Goal: Task Accomplishment & Management: Use online tool/utility

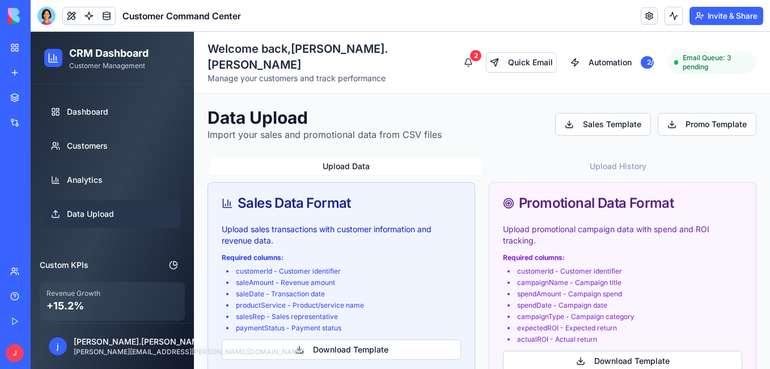
scroll to position [300, 0]
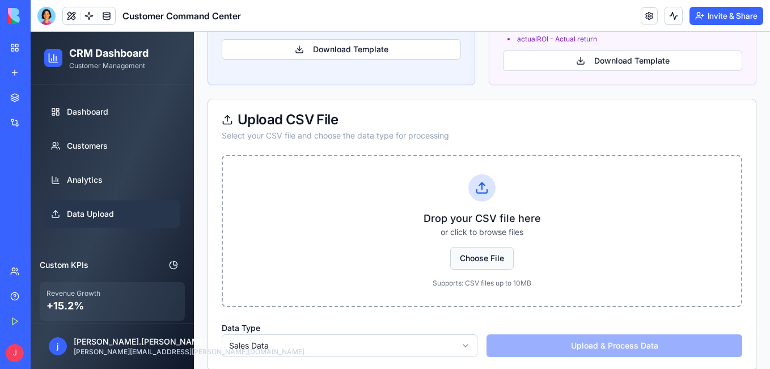
click at [467, 247] on span "Choose File" at bounding box center [482, 258] width 64 height 23
click at [31, 32] on input "Choose File" at bounding box center [31, 32] width 0 height 0
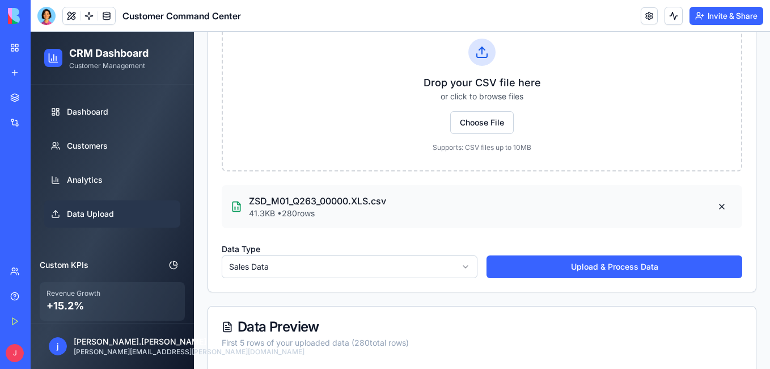
scroll to position [470, 0]
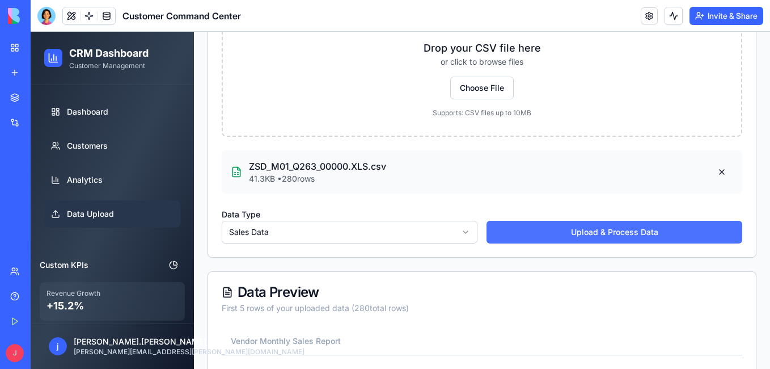
click at [559, 221] on button "Upload & Process Data" at bounding box center [615, 232] width 256 height 23
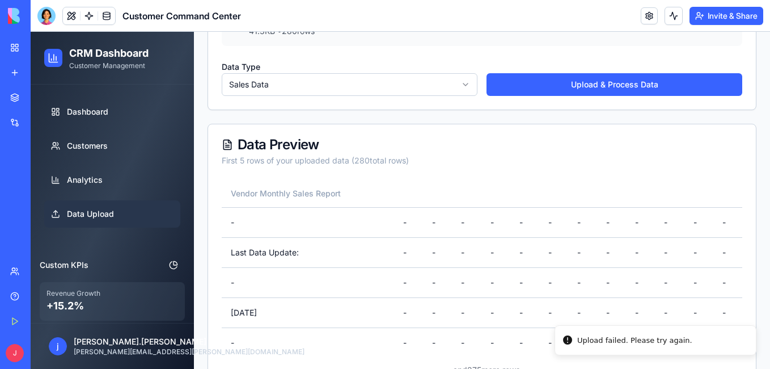
scroll to position [636, 0]
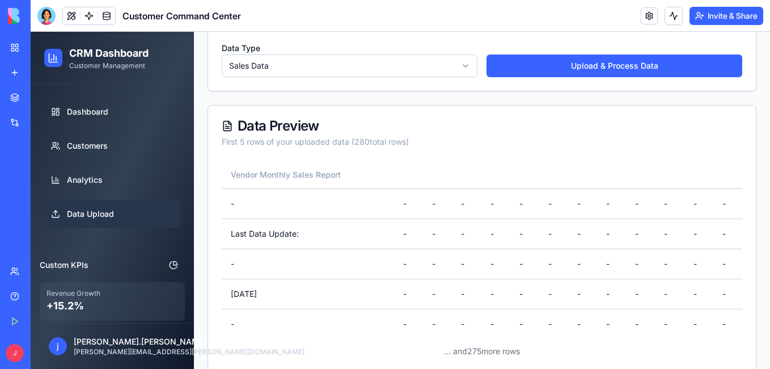
click at [504, 345] on div "... and 275 more rows" at bounding box center [482, 350] width 521 height 11
click at [286, 219] on td "Last Data Update:" at bounding box center [308, 233] width 172 height 30
click at [464, 345] on div "... and 275 more rows" at bounding box center [482, 350] width 521 height 11
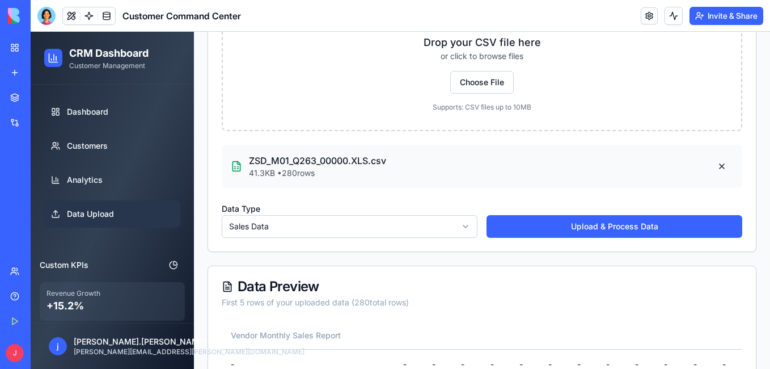
scroll to position [466, 0]
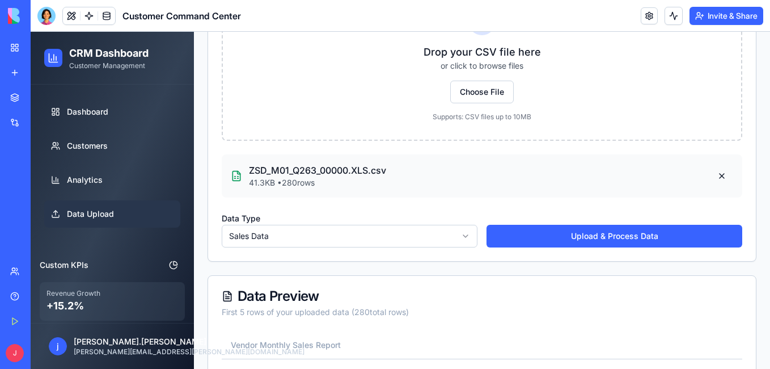
click at [298, 177] on p "41.3 KB • 280 rows" at bounding box center [317, 182] width 137 height 11
click at [715, 166] on button at bounding box center [721, 176] width 23 height 20
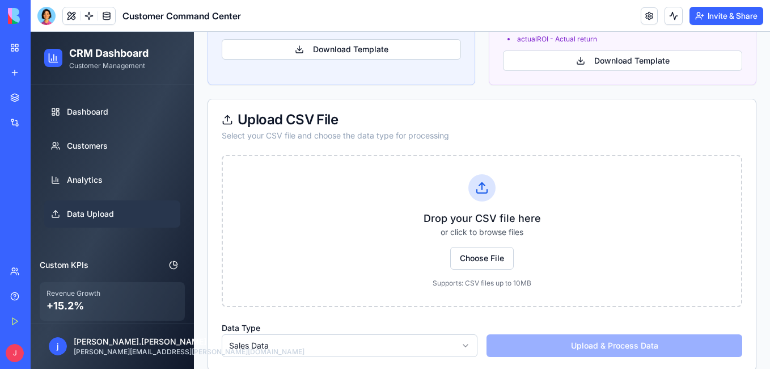
scroll to position [50, 0]
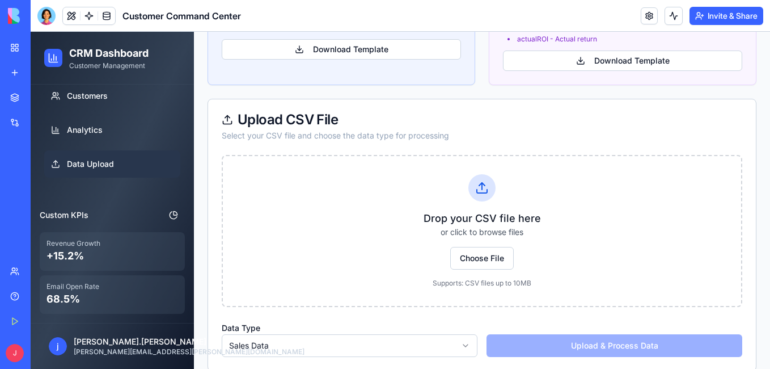
click at [57, 353] on button "Upgrade" at bounding box center [56, 353] width 43 height 18
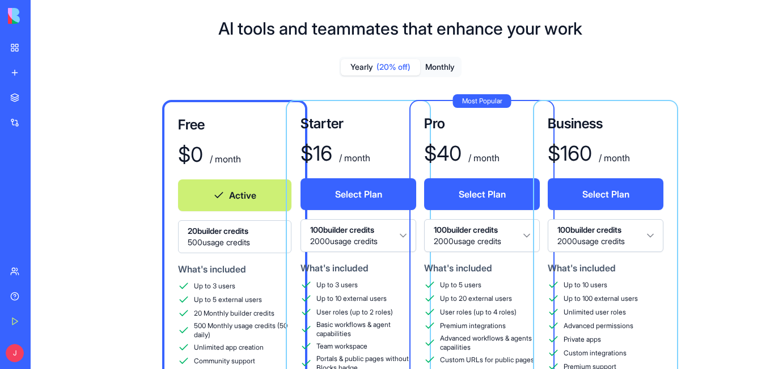
click at [15, 45] on link "My Workspace" at bounding box center [25, 47] width 45 height 23
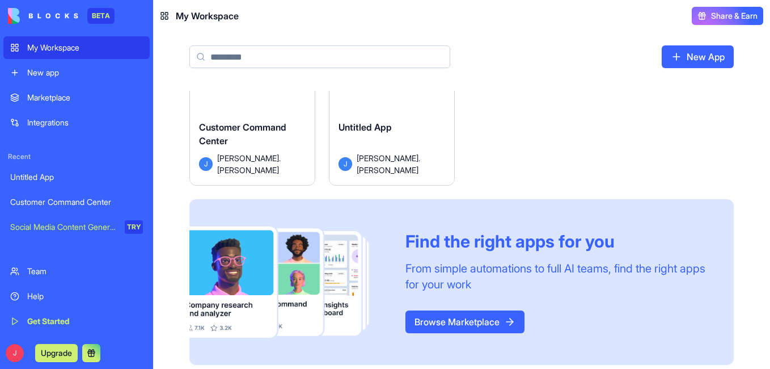
scroll to position [55, 0]
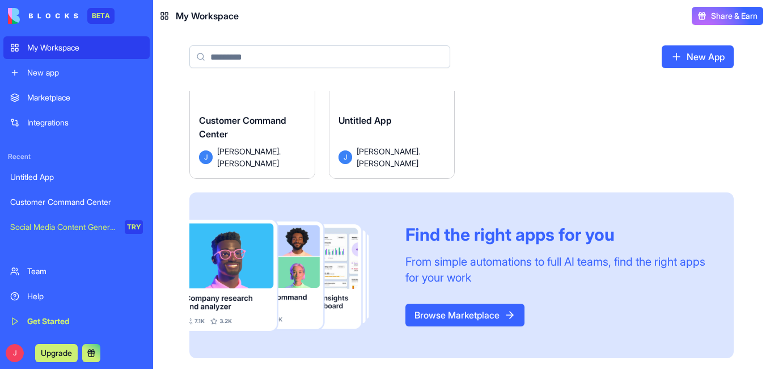
click at [34, 273] on div "Team" at bounding box center [85, 270] width 116 height 11
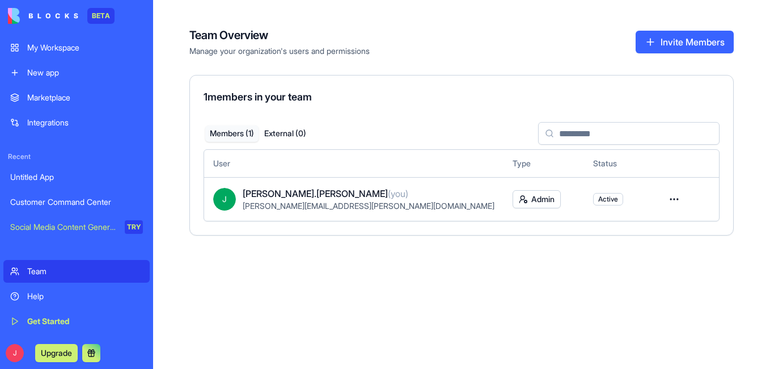
click at [55, 43] on div "My Workspace" at bounding box center [85, 47] width 116 height 11
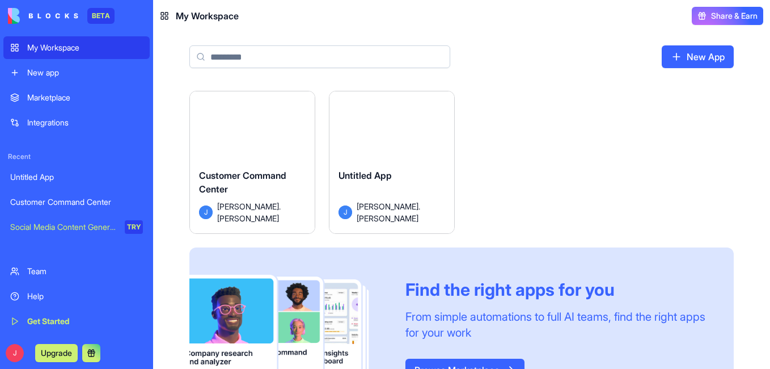
click at [47, 97] on div "Marketplace" at bounding box center [85, 97] width 116 height 11
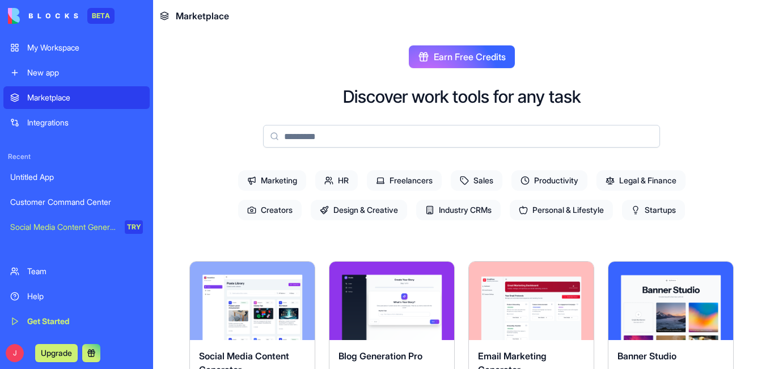
click at [476, 209] on span "Industry CRMs" at bounding box center [458, 210] width 84 height 20
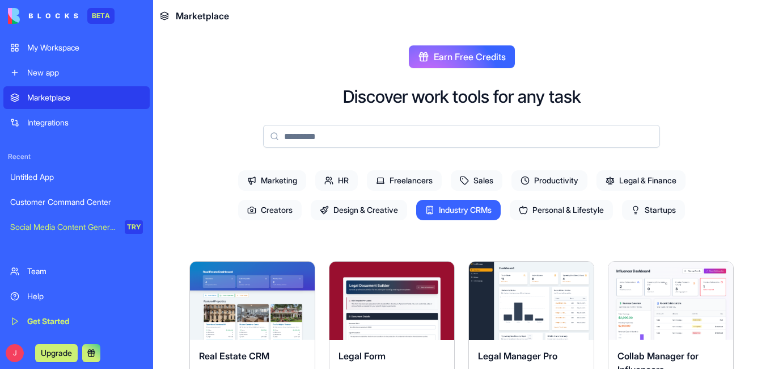
click at [21, 49] on link "My Workspace" at bounding box center [76, 47] width 146 height 23
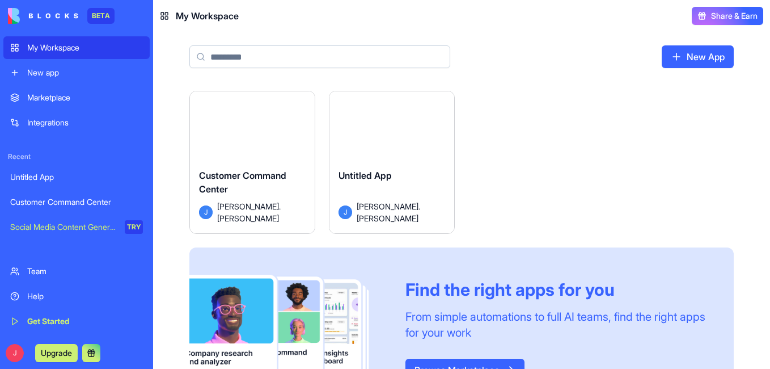
click at [252, 156] on div "Launch" at bounding box center [252, 130] width 125 height 78
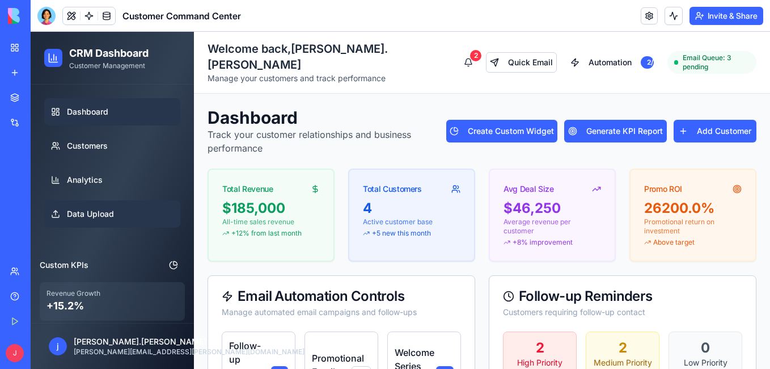
click at [104, 217] on span "Data Upload" at bounding box center [90, 213] width 47 height 11
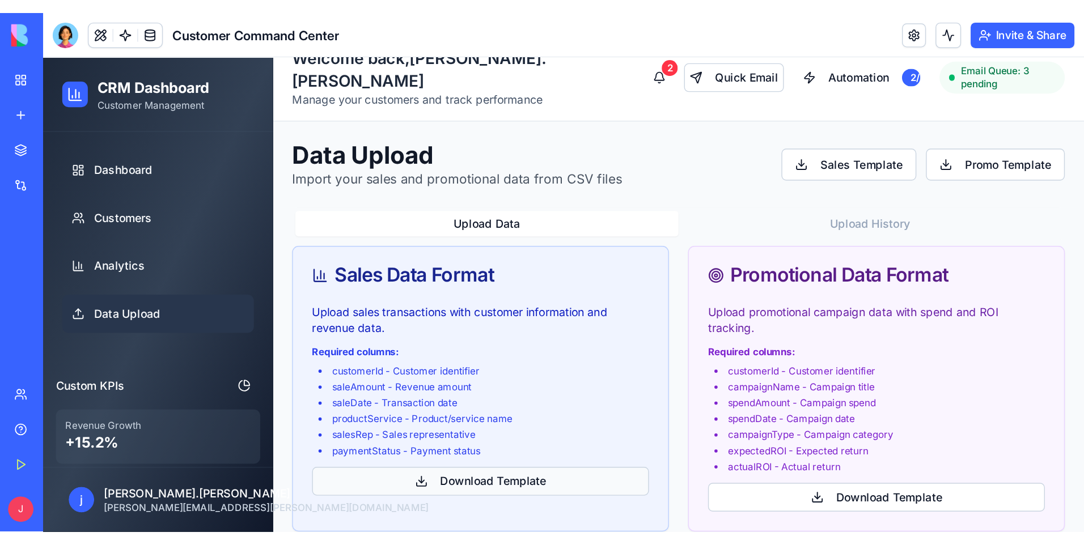
scroll to position [73, 0]
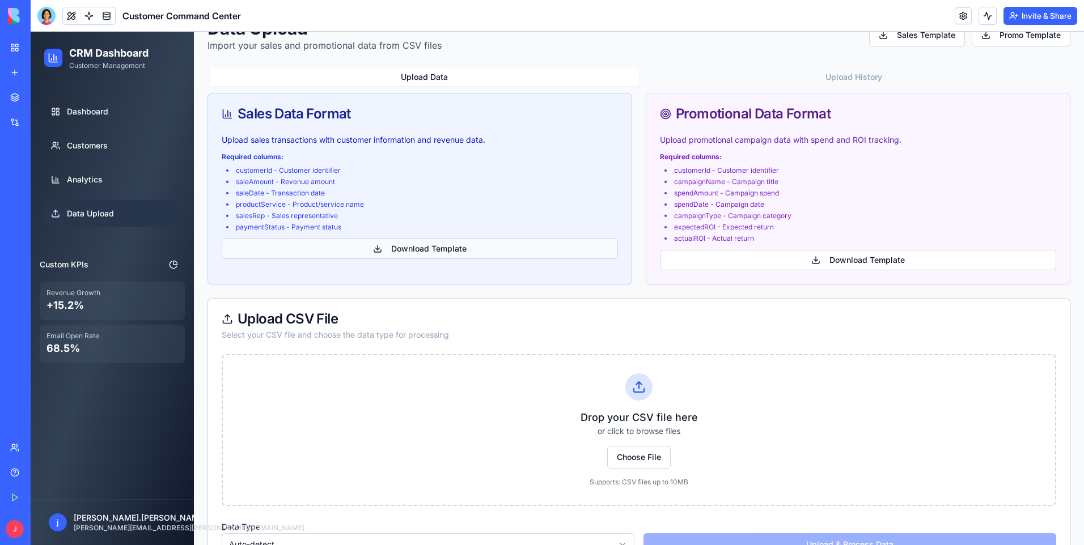
click at [456, 245] on button "Download Template" at bounding box center [420, 249] width 396 height 20
click at [636, 368] on icon at bounding box center [639, 387] width 14 height 14
click at [636, 368] on span "Choose File" at bounding box center [639, 457] width 64 height 23
click at [31, 32] on input "Choose File" at bounding box center [31, 32] width 0 height 0
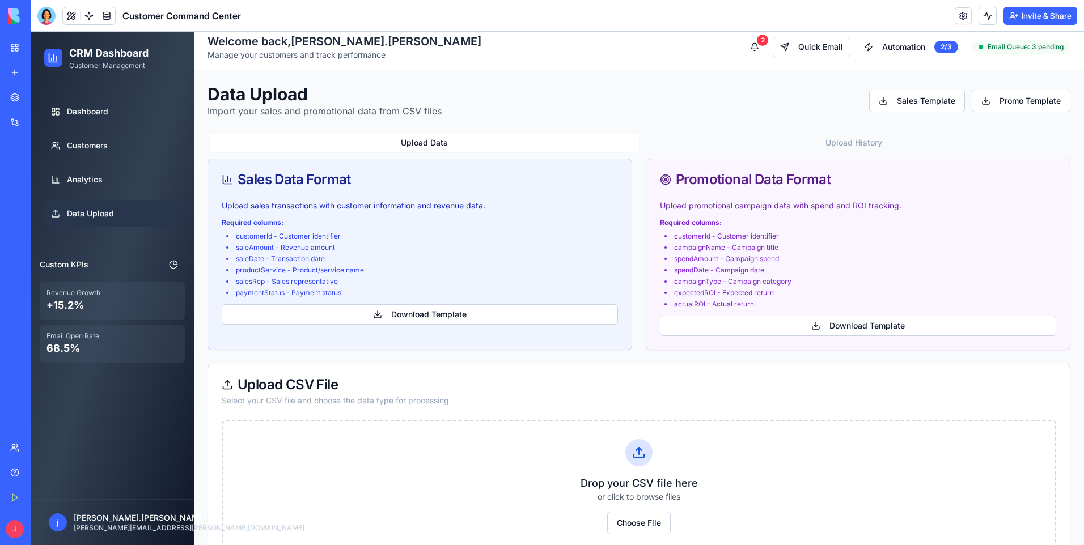
scroll to position [0, 0]
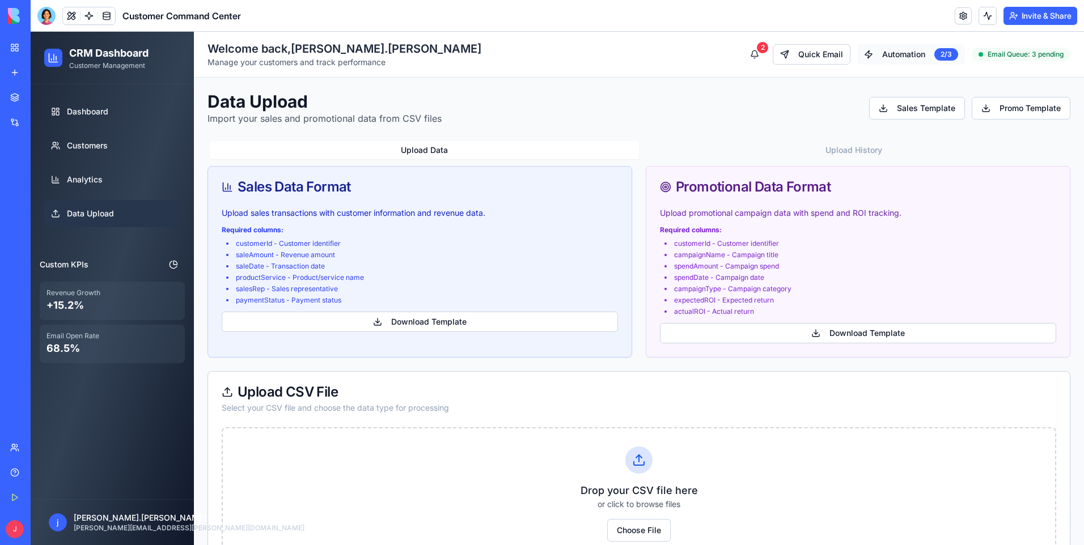
click at [769, 51] on button "Automation 2 /3" at bounding box center [911, 54] width 108 height 20
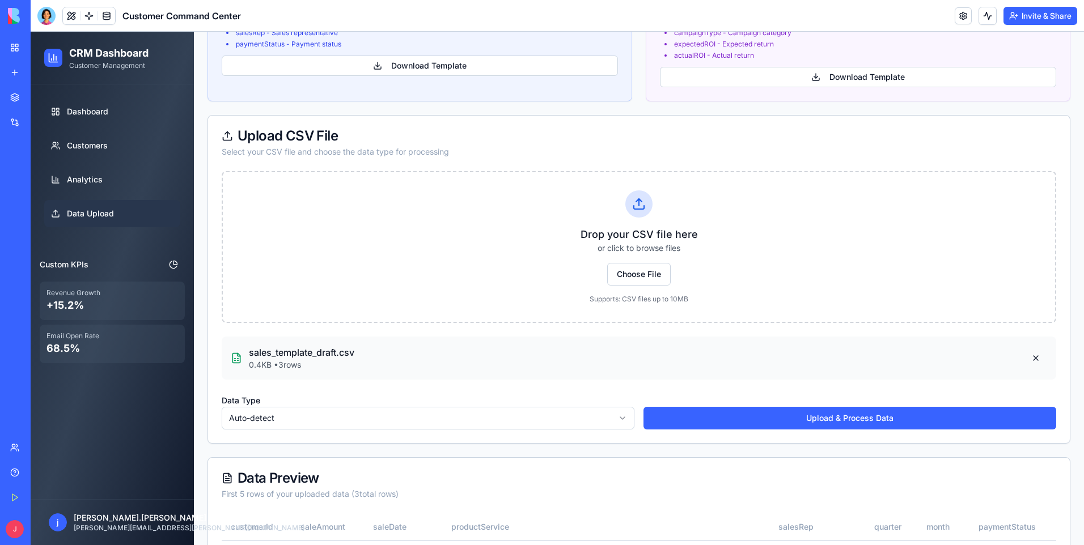
scroll to position [200, 0]
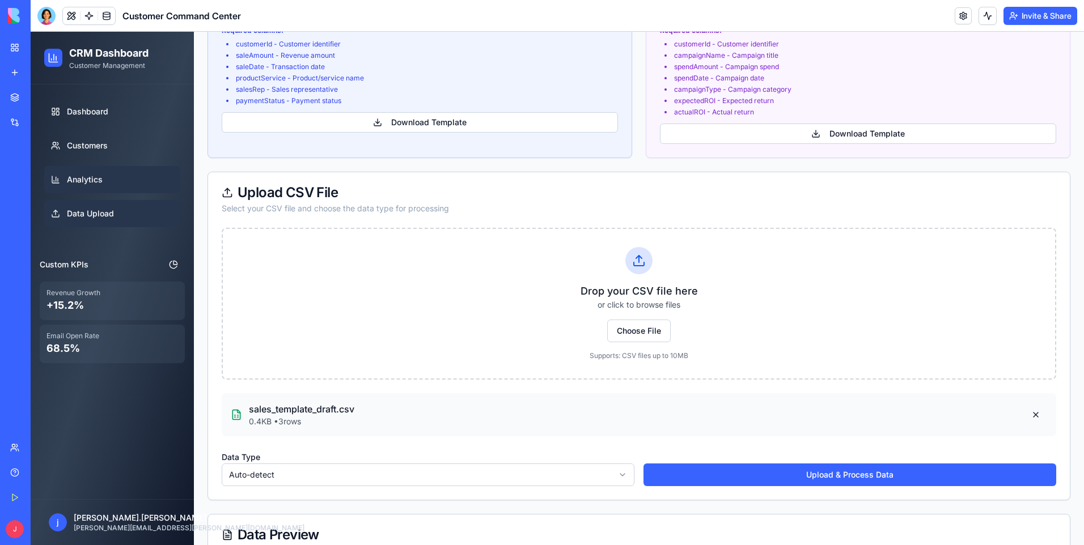
click at [78, 174] on link "Analytics" at bounding box center [112, 179] width 136 height 27
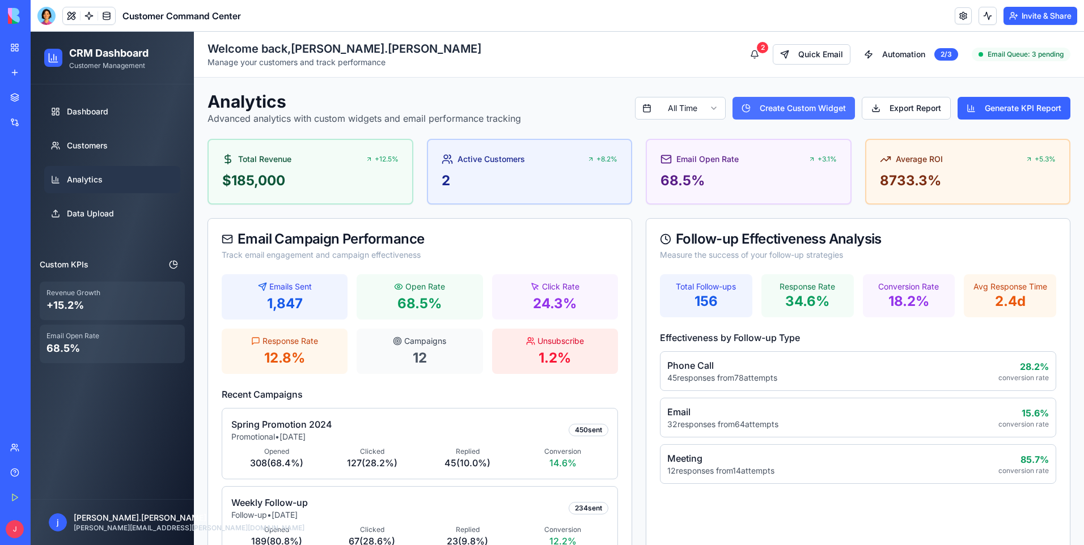
click at [769, 107] on button "Create Custom Widget" at bounding box center [794, 108] width 122 height 23
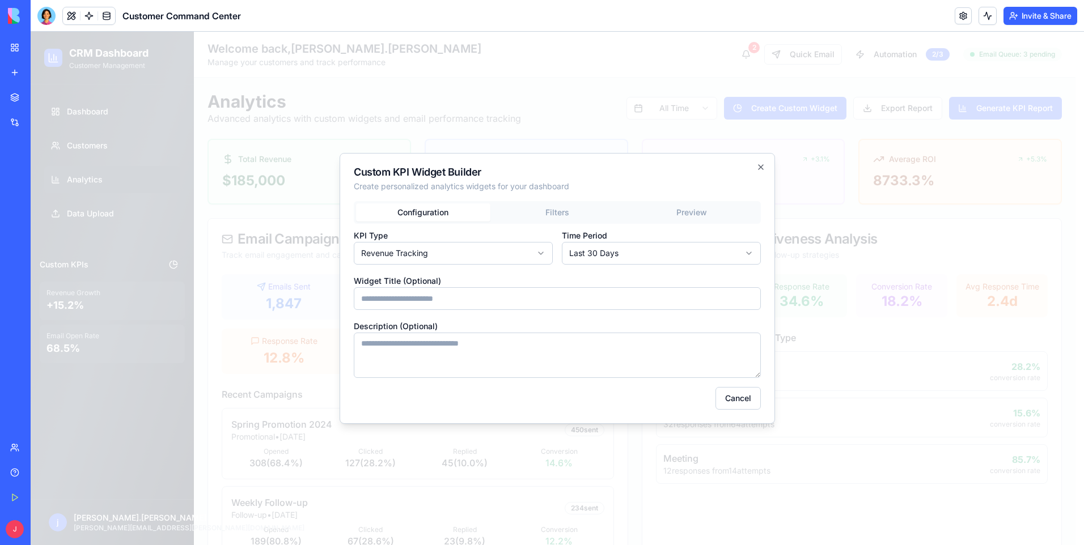
click at [467, 302] on input "Widget Title (Optional)" at bounding box center [557, 298] width 407 height 23
type input "**********"
click at [485, 344] on textarea "Description (Optional)" at bounding box center [557, 355] width 407 height 45
type textarea "**********"
drag, startPoint x: 705, startPoint y: 415, endPoint x: 705, endPoint y: 424, distance: 9.1
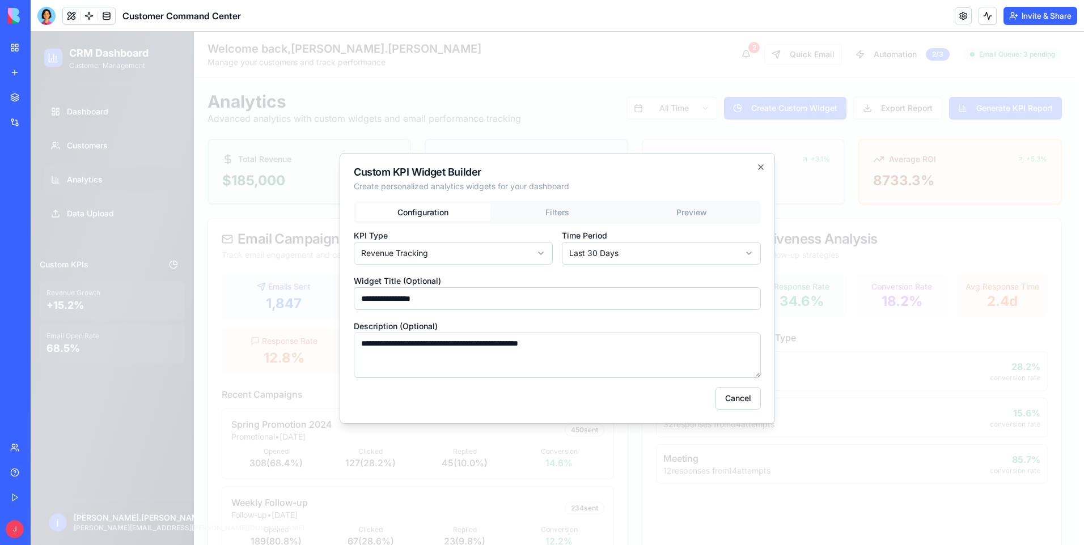
click at [705, 368] on div "**********" at bounding box center [557, 288] width 435 height 271
click at [408, 296] on input "**********" at bounding box center [557, 298] width 407 height 23
click at [386, 297] on input "**********" at bounding box center [557, 298] width 407 height 23
click at [413, 299] on input "**********" at bounding box center [557, 298] width 407 height 23
type input "**********"
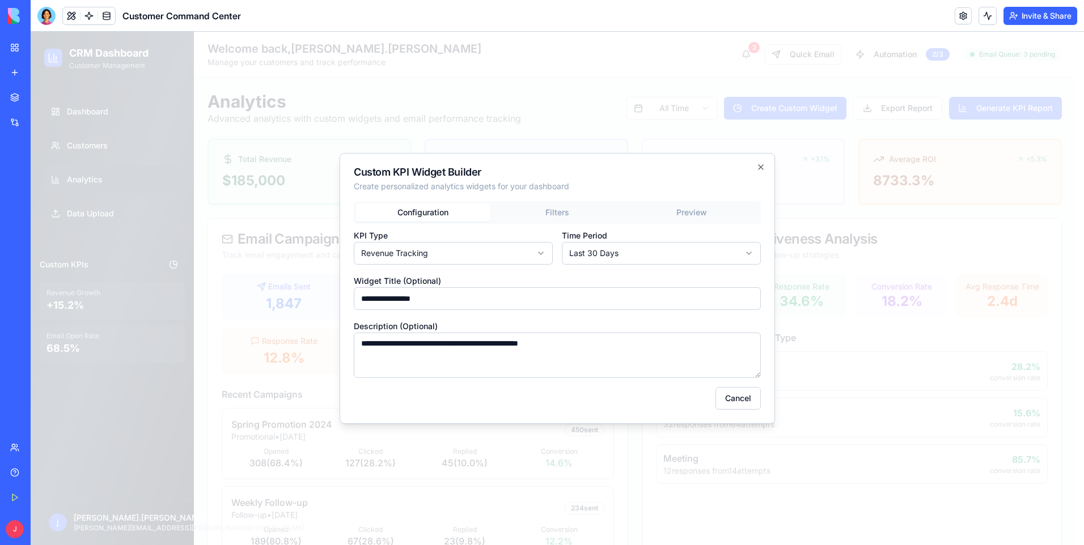
click at [553, 368] on div "**********" at bounding box center [557, 288] width 435 height 271
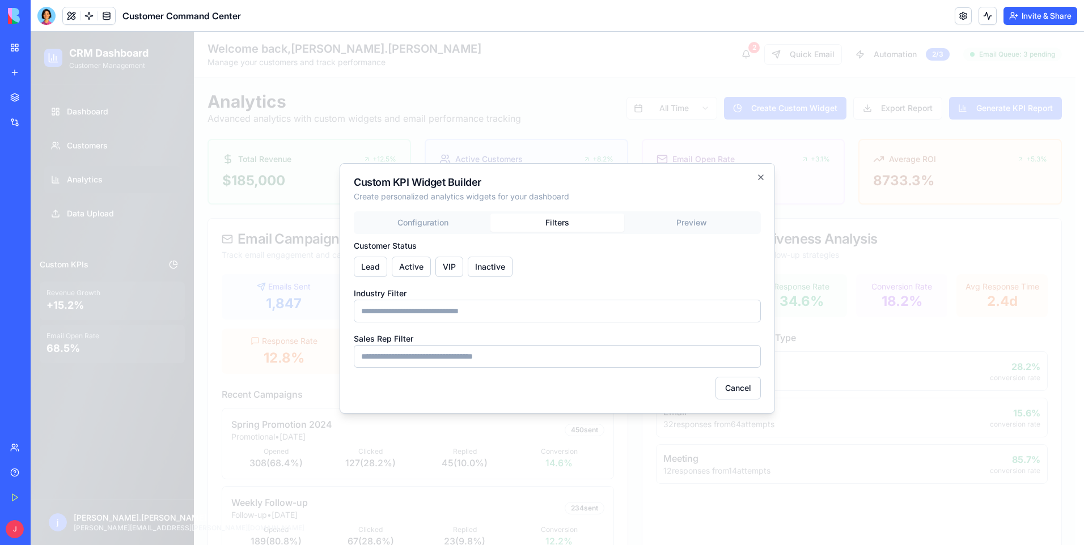
click at [556, 214] on button "Filters" at bounding box center [557, 223] width 134 height 18
click at [392, 359] on input at bounding box center [557, 356] width 407 height 23
type input "**********"
click at [412, 315] on input at bounding box center [557, 311] width 407 height 23
type input "*"
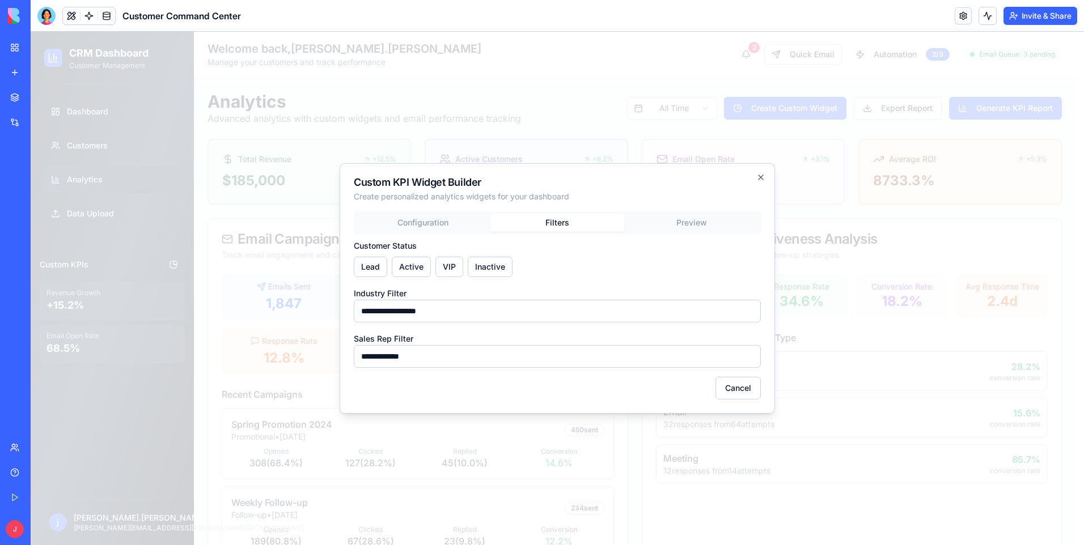
type input "**********"
click at [697, 225] on div "**********" at bounding box center [557, 288] width 435 height 251
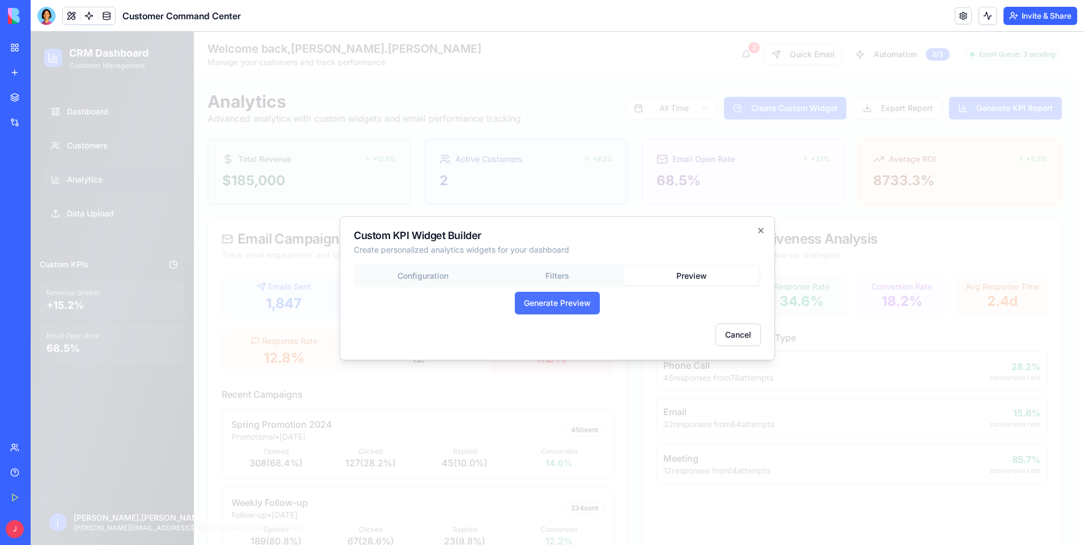
click at [583, 306] on button "Generate Preview" at bounding box center [557, 303] width 85 height 23
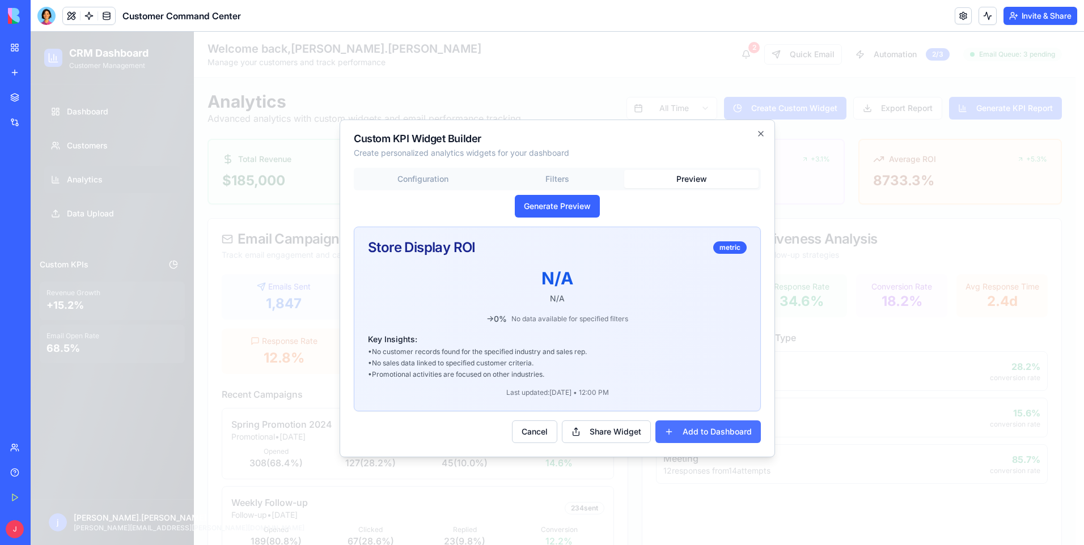
click at [690, 368] on button "Add to Dashboard" at bounding box center [707, 432] width 105 height 23
click at [700, 368] on button "Add to Dashboard" at bounding box center [707, 432] width 105 height 23
click at [729, 368] on button "Add to Dashboard" at bounding box center [707, 432] width 105 height 23
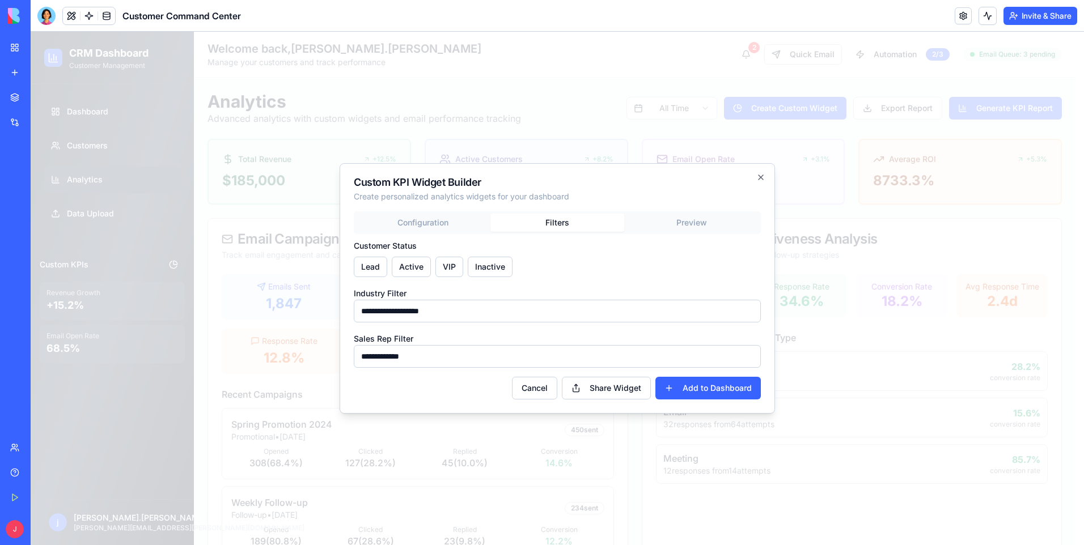
click at [569, 174] on div "**********" at bounding box center [557, 288] width 435 height 251
click at [708, 368] on button "Add to Dashboard" at bounding box center [707, 388] width 105 height 23
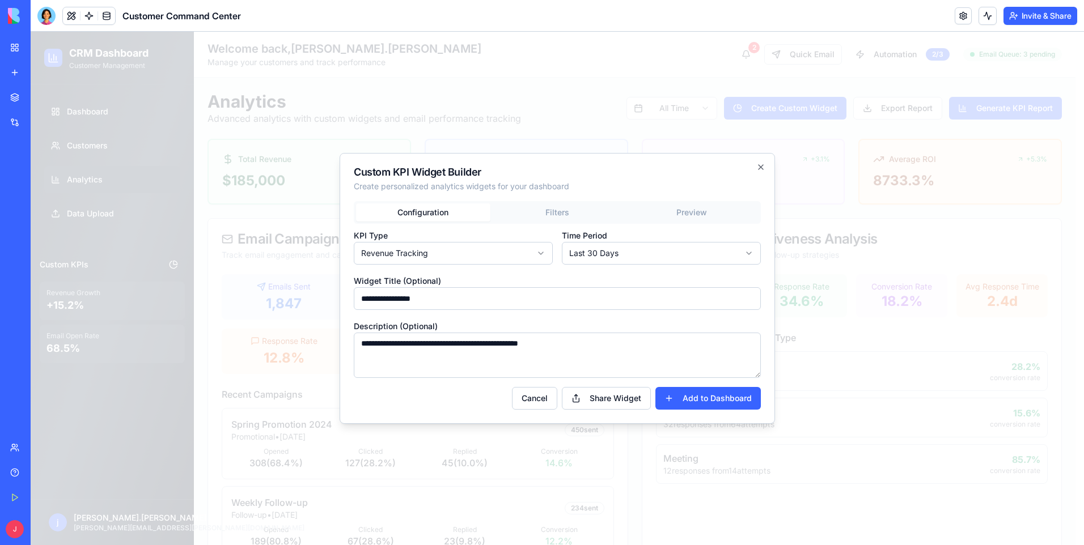
click at [427, 223] on div "Configuration Filters Preview" at bounding box center [557, 212] width 407 height 23
click at [700, 368] on button "Add to Dashboard" at bounding box center [707, 398] width 105 height 23
click at [699, 368] on button "Add to Dashboard" at bounding box center [707, 398] width 105 height 23
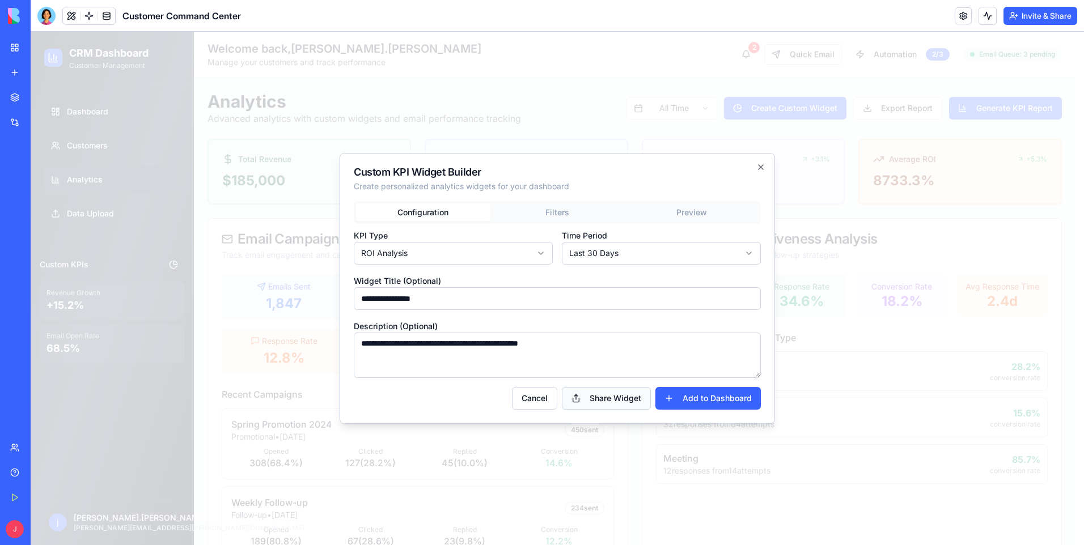
click at [617, 368] on button "Share Widget" at bounding box center [606, 398] width 89 height 23
drag, startPoint x: 599, startPoint y: 394, endPoint x: 599, endPoint y: 387, distance: 7.4
click at [599, 368] on button "Share Widget" at bounding box center [606, 398] width 89 height 23
click at [676, 368] on button "Add to Dashboard" at bounding box center [707, 398] width 105 height 23
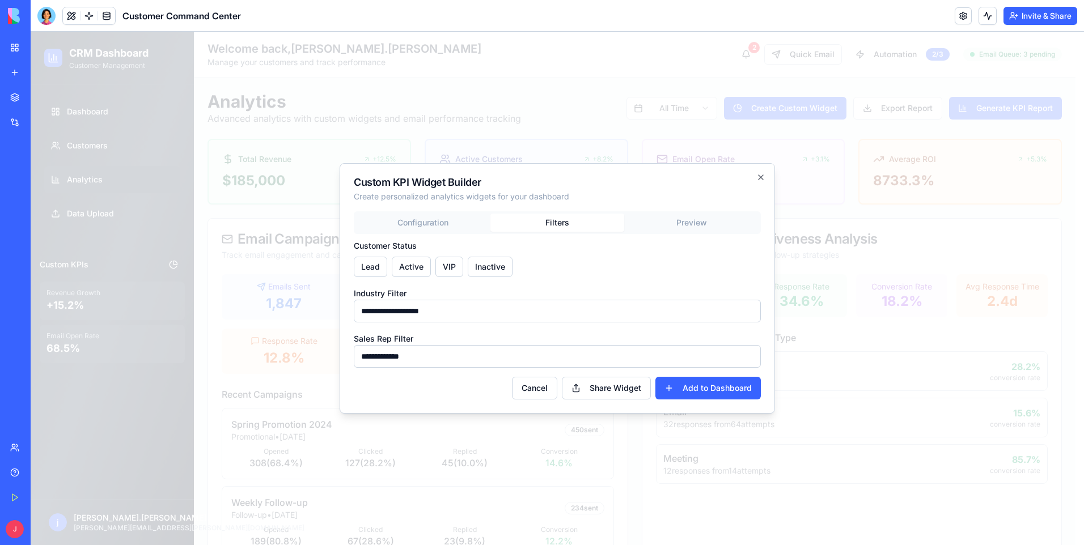
click at [574, 212] on div "Configuration Filters Preview" at bounding box center [557, 223] width 407 height 23
click at [692, 228] on div "**********" at bounding box center [557, 290] width 407 height 157
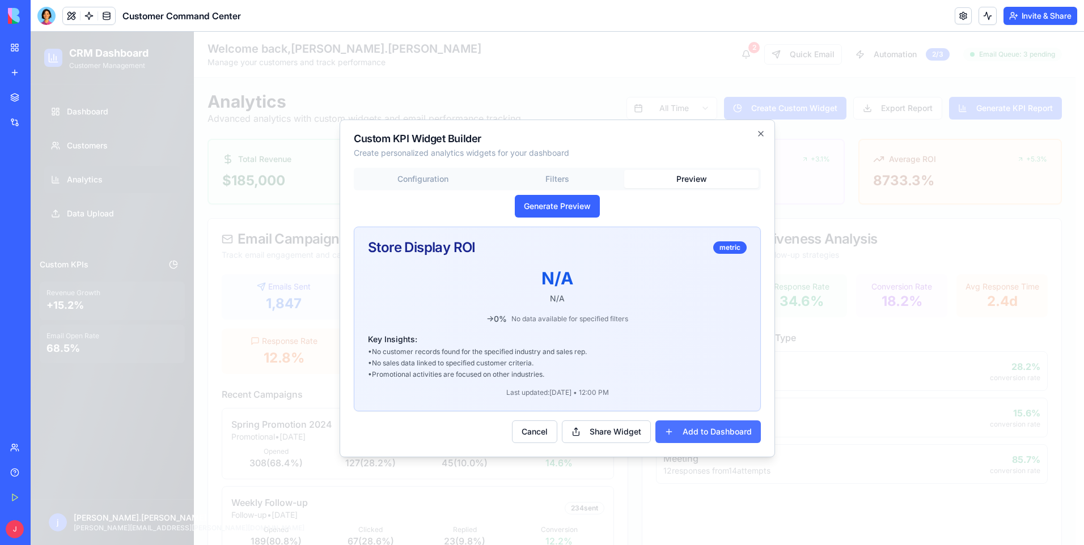
click at [721, 368] on button "Add to Dashboard" at bounding box center [707, 432] width 105 height 23
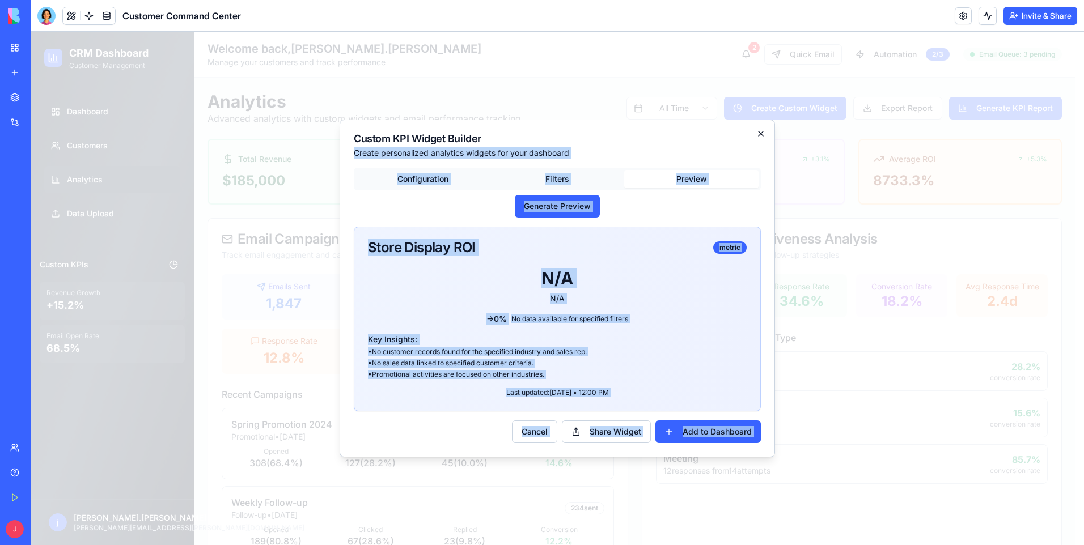
click at [763, 134] on div "Custom KPI Widget Builder Create personalized analytics widgets for your dashbo…" at bounding box center [557, 289] width 435 height 338
click at [763, 134] on icon "button" at bounding box center [760, 133] width 9 height 9
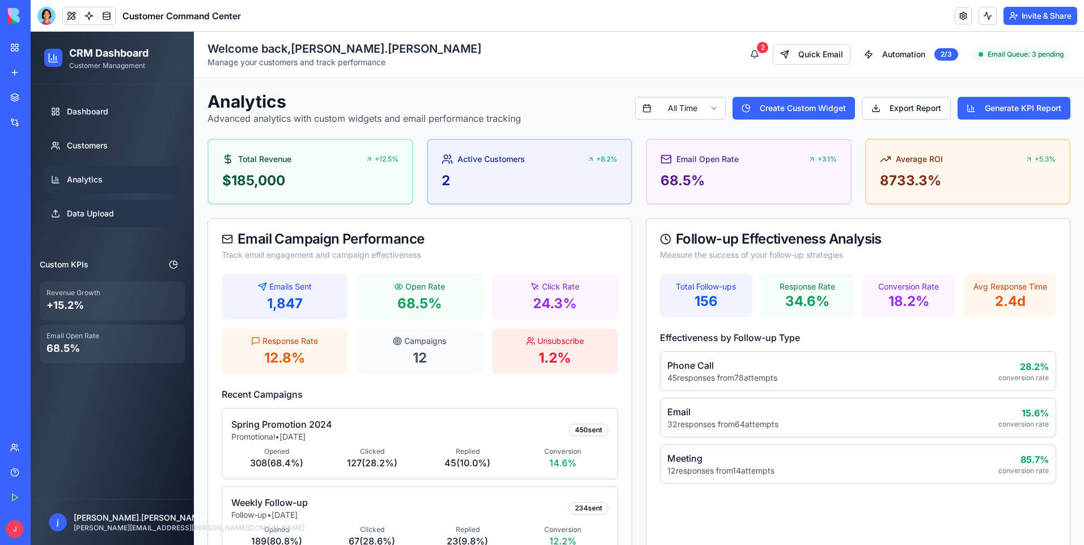
click at [91, 209] on span "Data Upload" at bounding box center [90, 213] width 47 height 11
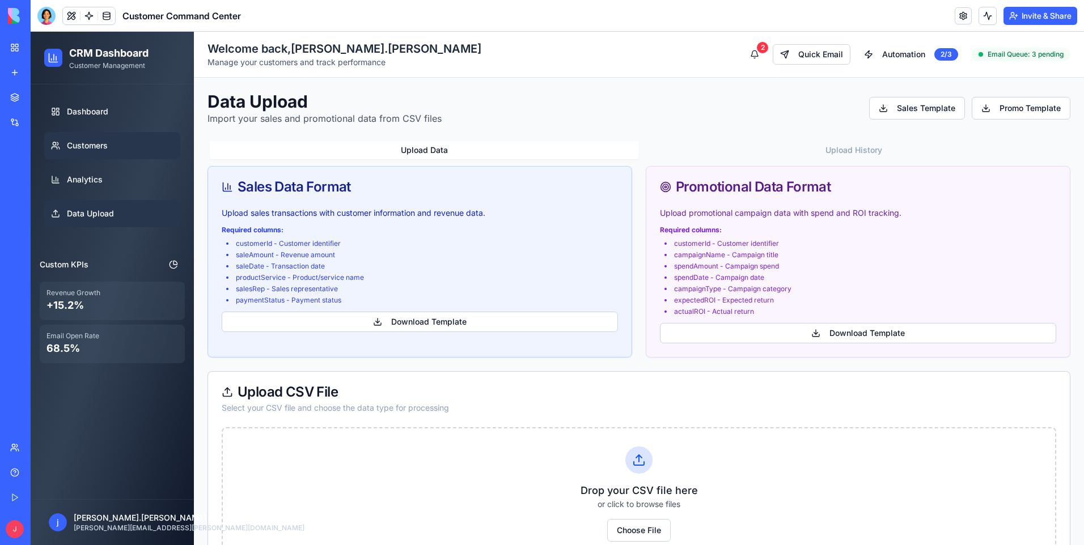
click at [109, 147] on link "Customers" at bounding box center [112, 145] width 136 height 27
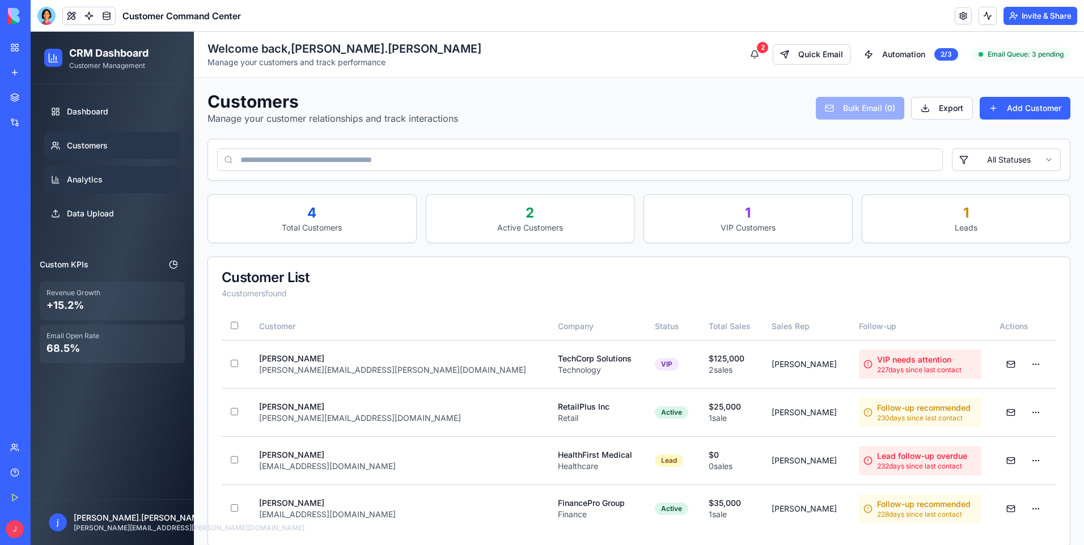
click at [81, 179] on span "Analytics" at bounding box center [85, 179] width 36 height 11
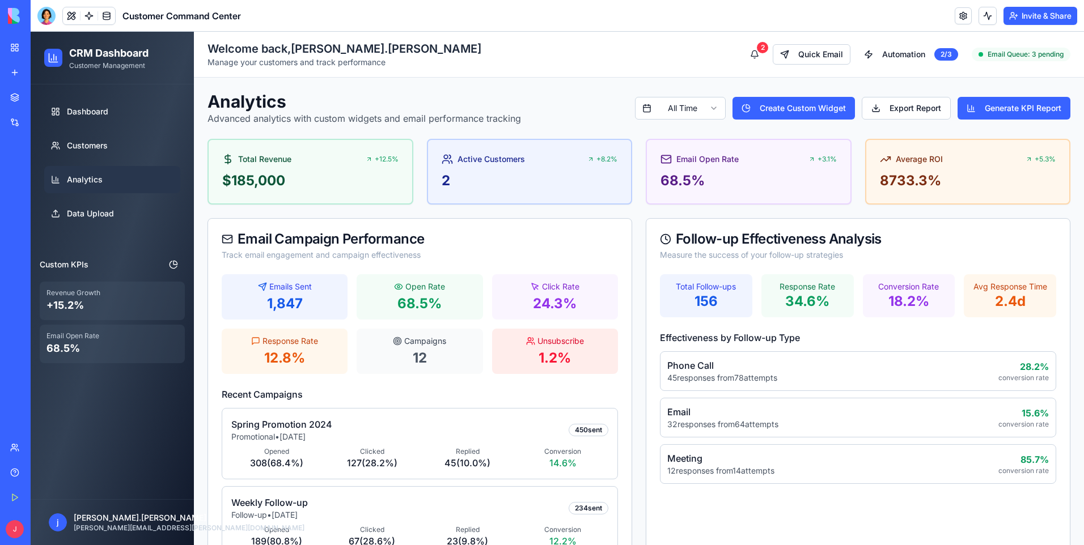
click at [81, 179] on span "Analytics" at bounding box center [85, 179] width 36 height 11
click at [17, 126] on link "Integrations" at bounding box center [25, 122] width 45 height 23
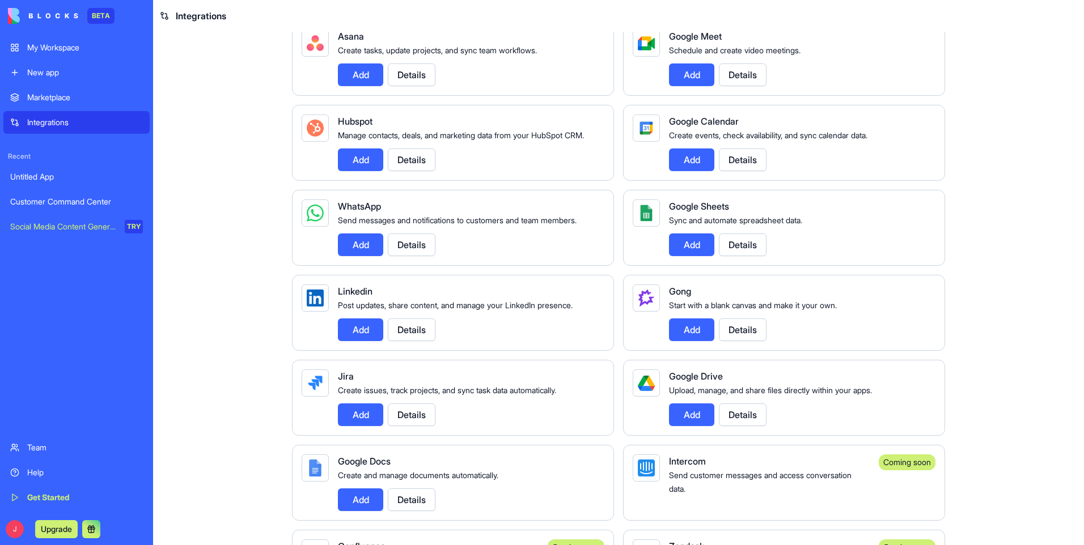
scroll to position [397, 0]
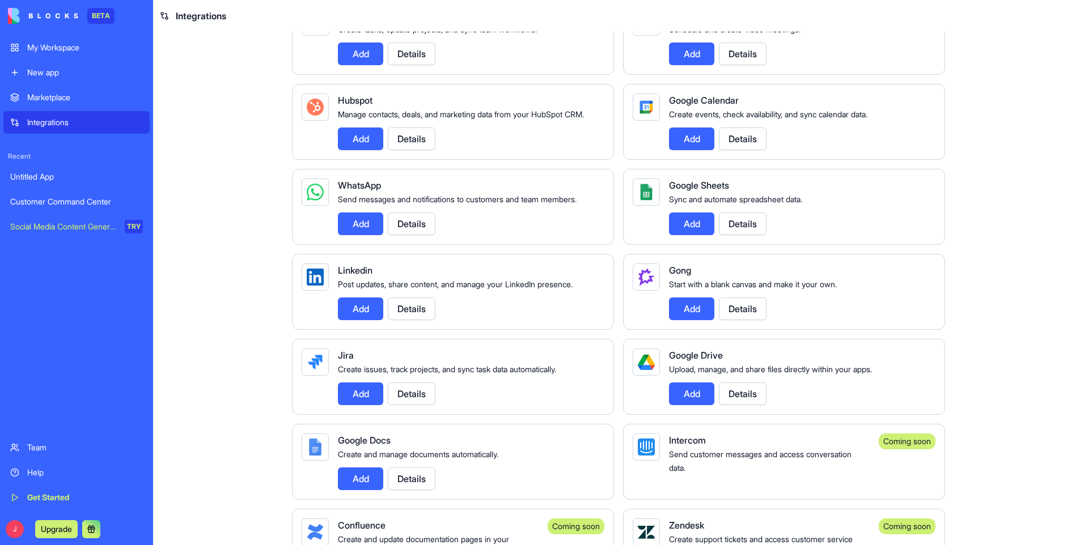
click at [692, 368] on button "Add" at bounding box center [691, 394] width 45 height 23
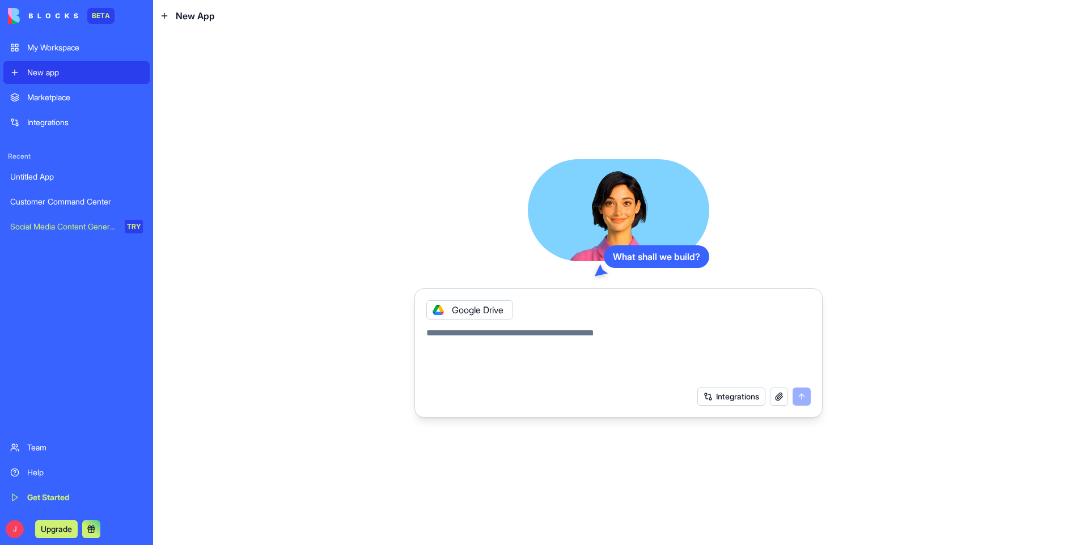
click at [265, 223] on div "What shall we build? Google Drive Integrations" at bounding box center [618, 289] width 931 height 514
click at [56, 120] on div "Integrations" at bounding box center [85, 122] width 116 height 11
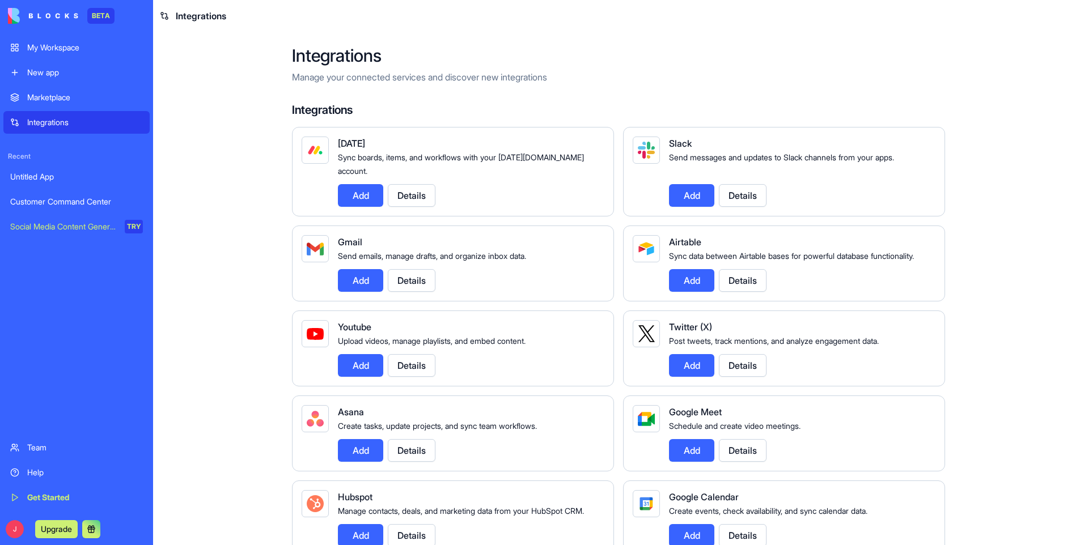
click at [56, 120] on div "Integrations" at bounding box center [85, 122] width 116 height 11
click at [744, 280] on button "Details" at bounding box center [743, 280] width 48 height 23
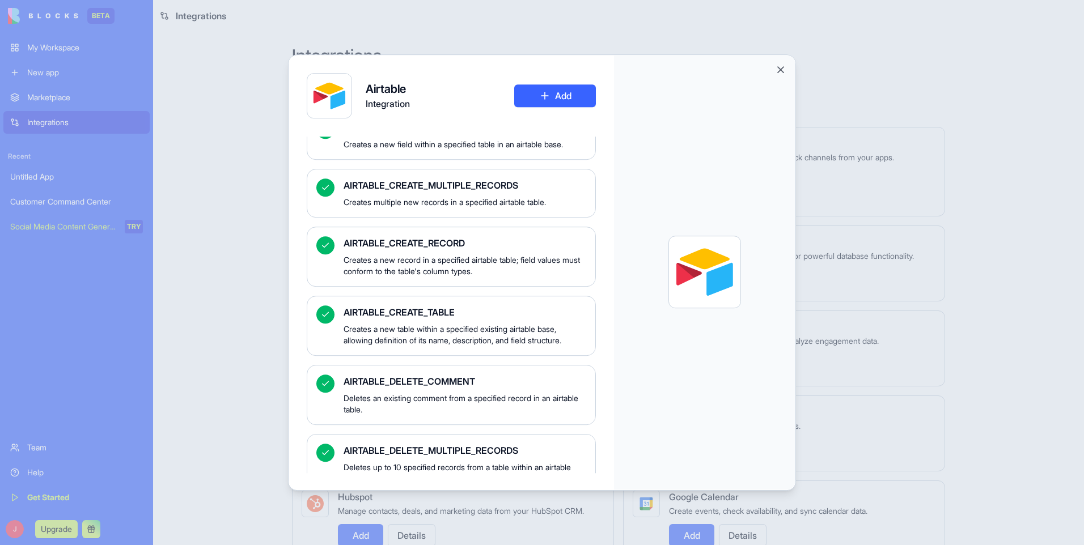
scroll to position [284, 0]
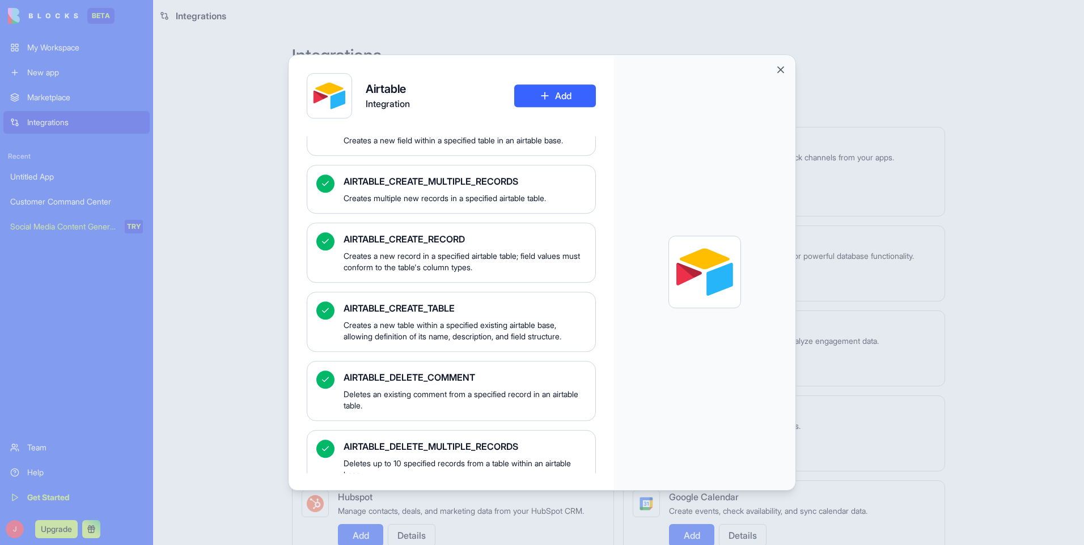
click at [563, 99] on button "Add" at bounding box center [555, 95] width 82 height 23
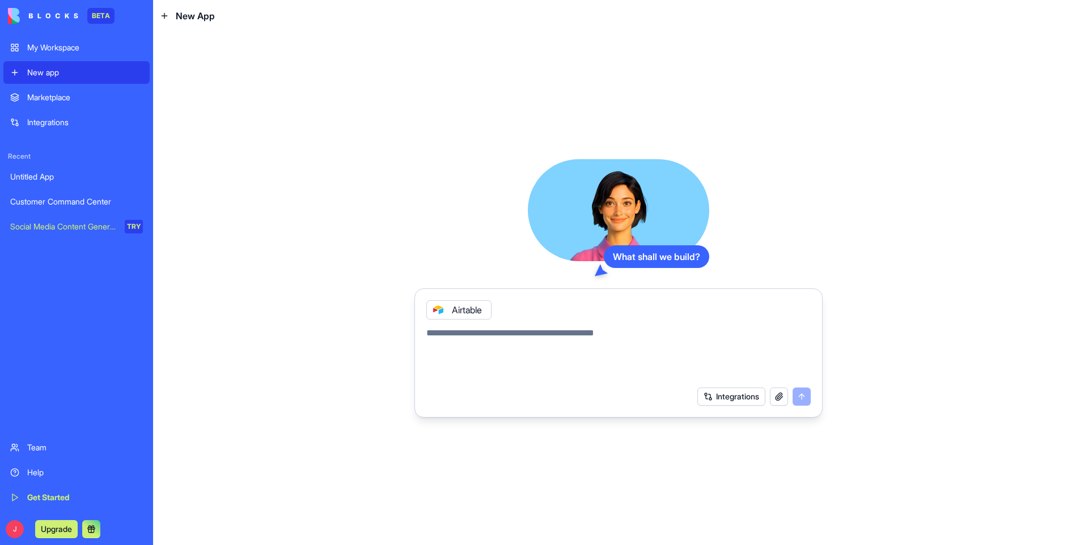
click at [769, 368] on div "Integrations" at bounding box center [753, 397] width 113 height 18
click at [463, 310] on div "Airtable" at bounding box center [458, 310] width 65 height 19
click at [461, 311] on div "Airtable" at bounding box center [458, 310] width 65 height 19
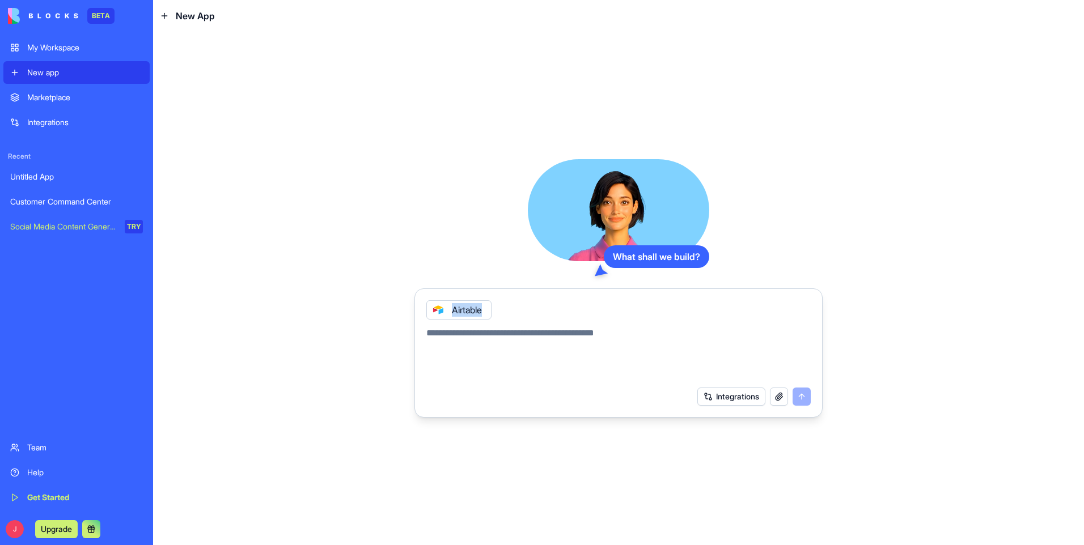
click at [721, 368] on button "Integrations" at bounding box center [731, 397] width 68 height 18
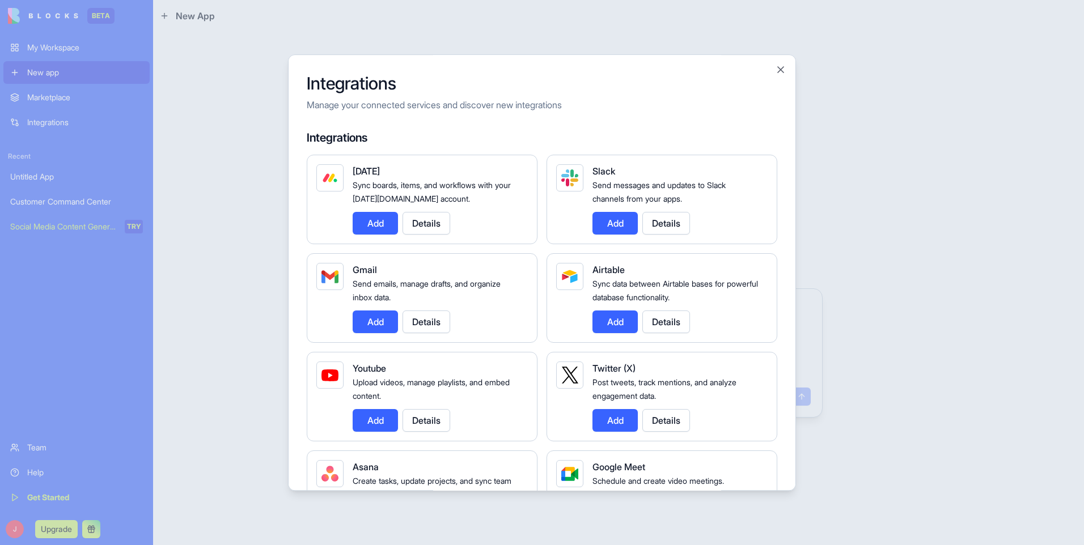
click at [676, 323] on button "Details" at bounding box center [666, 322] width 48 height 23
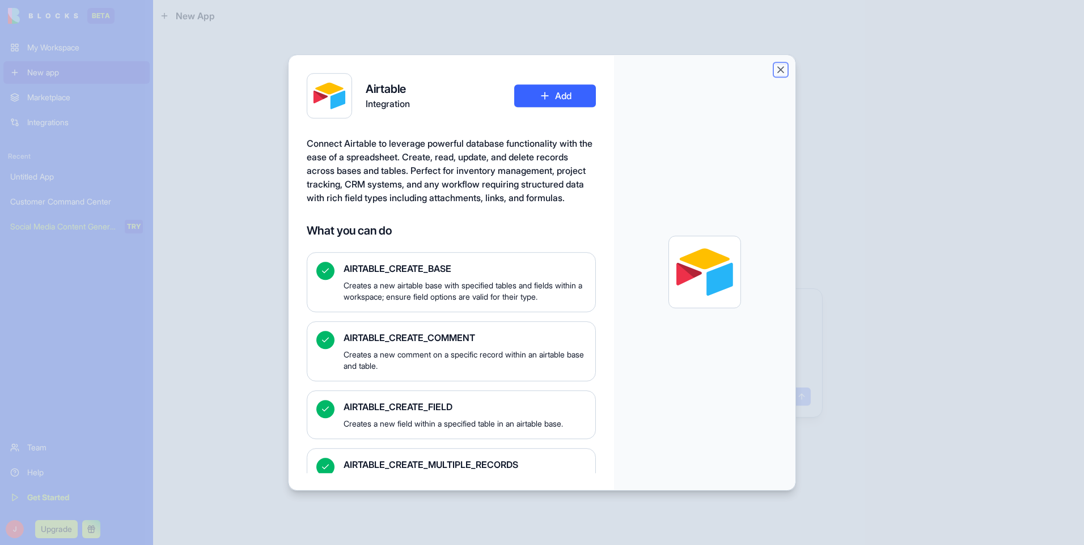
click at [769, 70] on button "Close" at bounding box center [780, 69] width 11 height 11
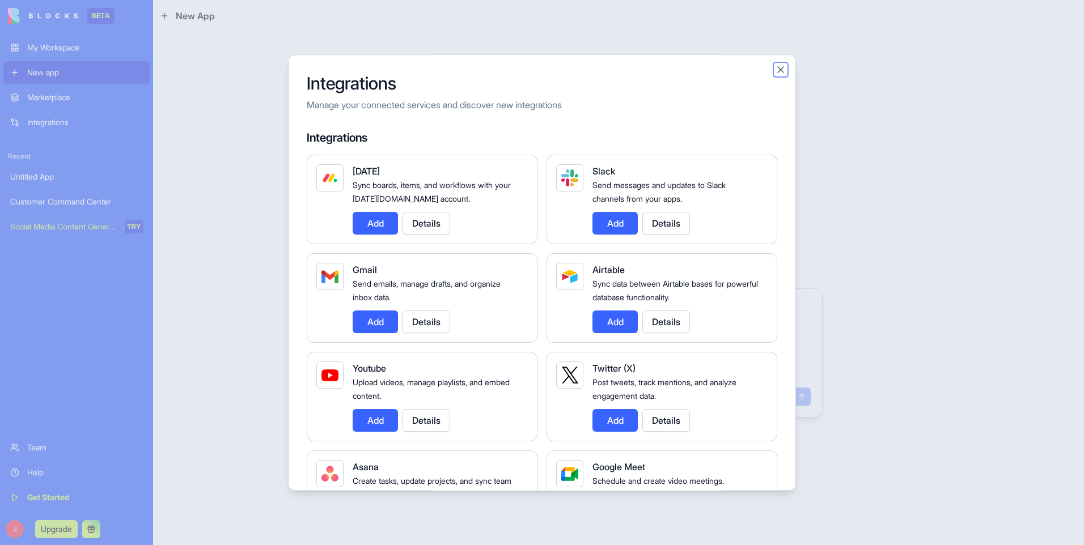
click at [769, 70] on button "Close" at bounding box center [780, 69] width 11 height 11
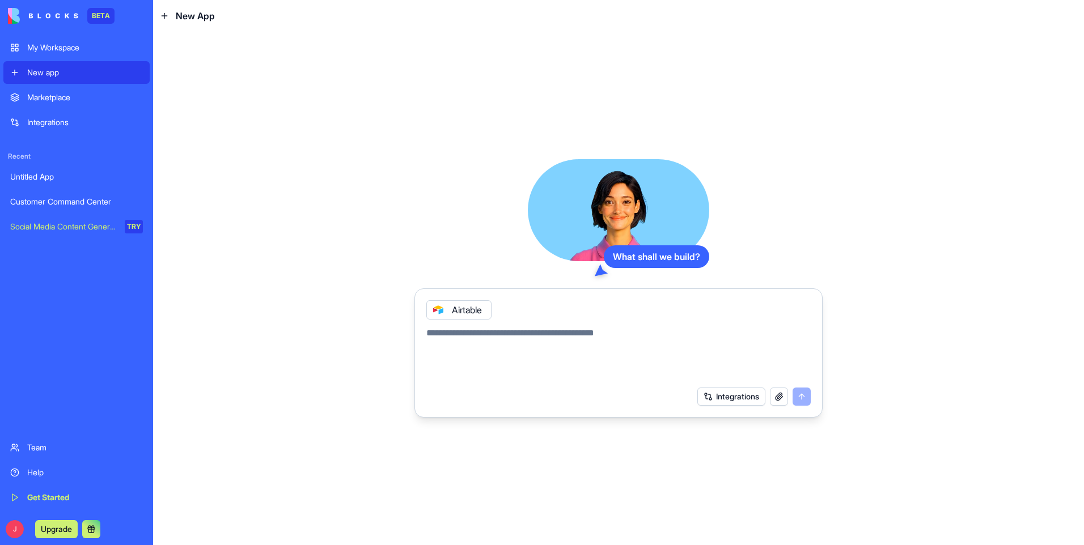
click at [205, 76] on div "What shall we build? Airtable Integrations" at bounding box center [618, 289] width 931 height 514
click at [48, 45] on div "My Workspace" at bounding box center [85, 47] width 116 height 11
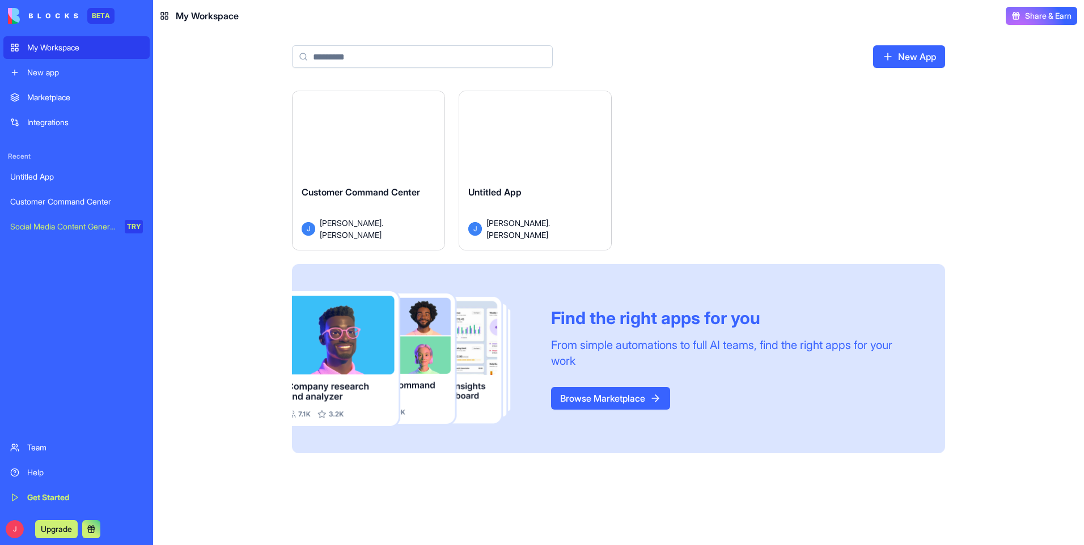
click at [45, 96] on div "Marketplace" at bounding box center [85, 97] width 116 height 11
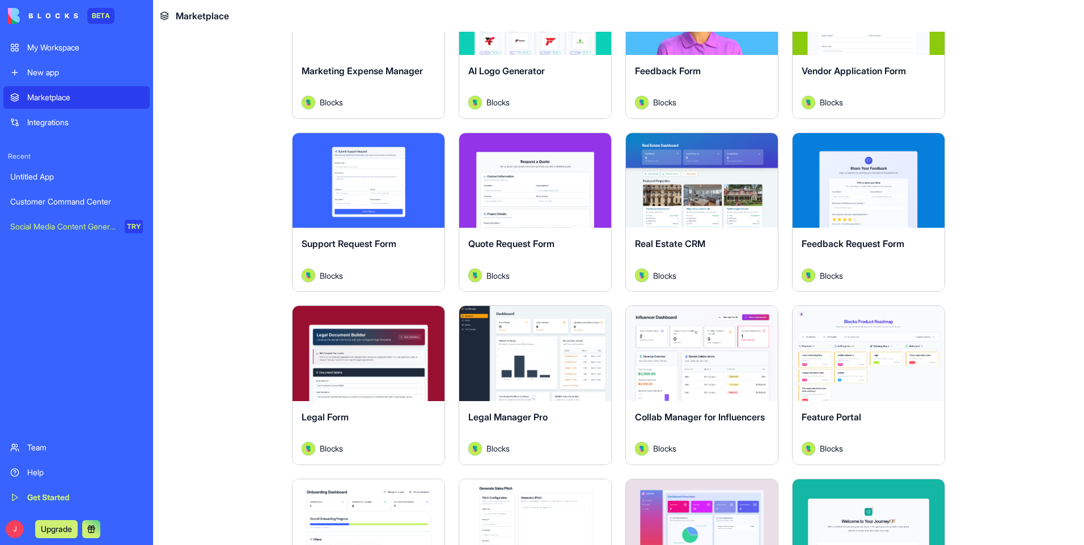
scroll to position [1361, 0]
